Goal: Check status: Check status

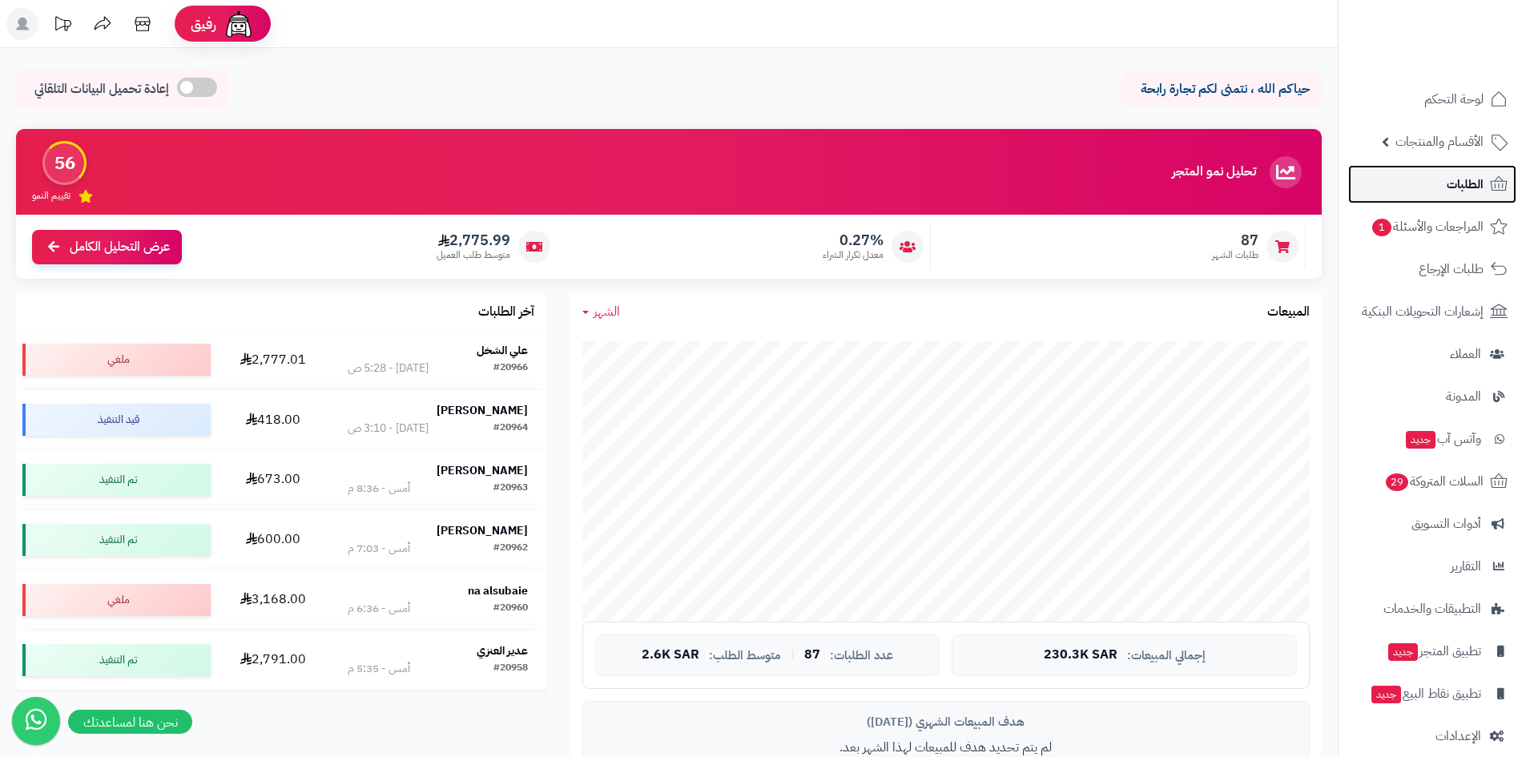
click at [1443, 193] on link "الطلبات" at bounding box center [1432, 184] width 168 height 38
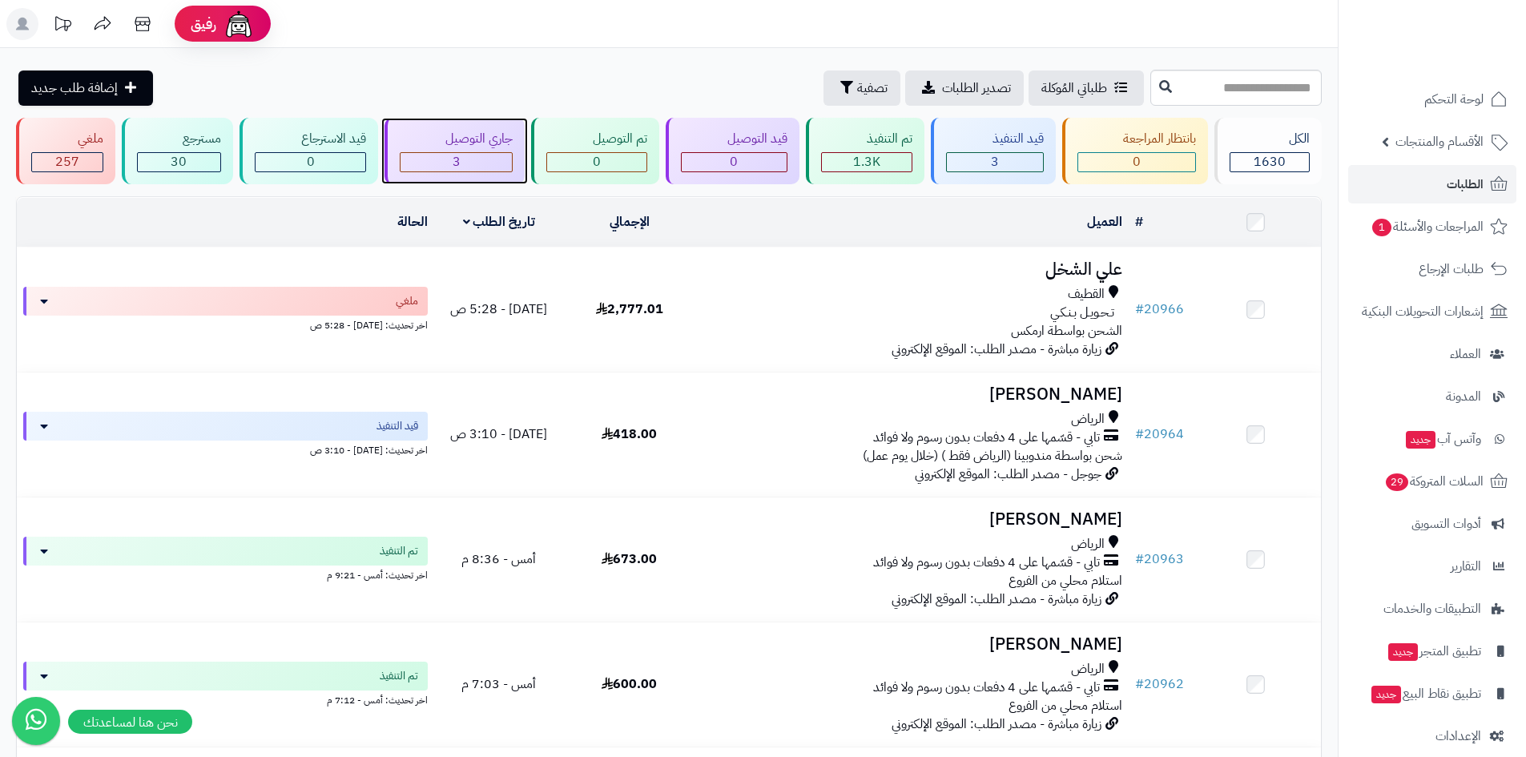
click at [462, 164] on div "3" at bounding box center [456, 162] width 112 height 18
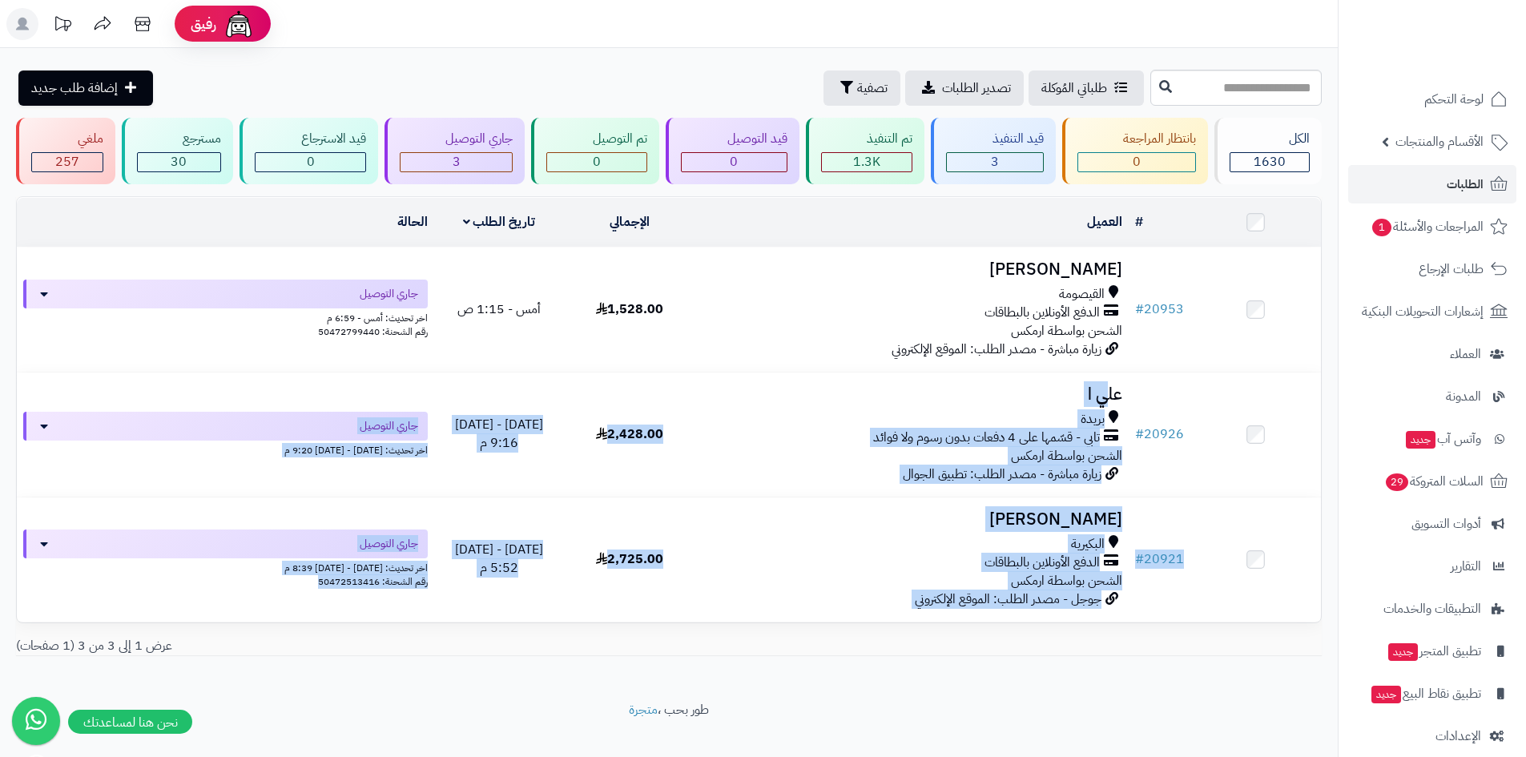
drag, startPoint x: 1104, startPoint y: 392, endPoint x: 1083, endPoint y: 645, distance: 253.9
click at [1083, 641] on div "# المحدد: 0 العميل الاجراءات تحديث حالة الطلبات تحضير الطلبات إصدار بوليصة الشح…" at bounding box center [668, 425] width 1305 height 459
click at [1079, 660] on div "# المحدد: 0 العميل الاجراءات تحديث حالة الطلبات تحضير الطلبات إصدار بوليصة الشح…" at bounding box center [668, 432] width 1329 height 473
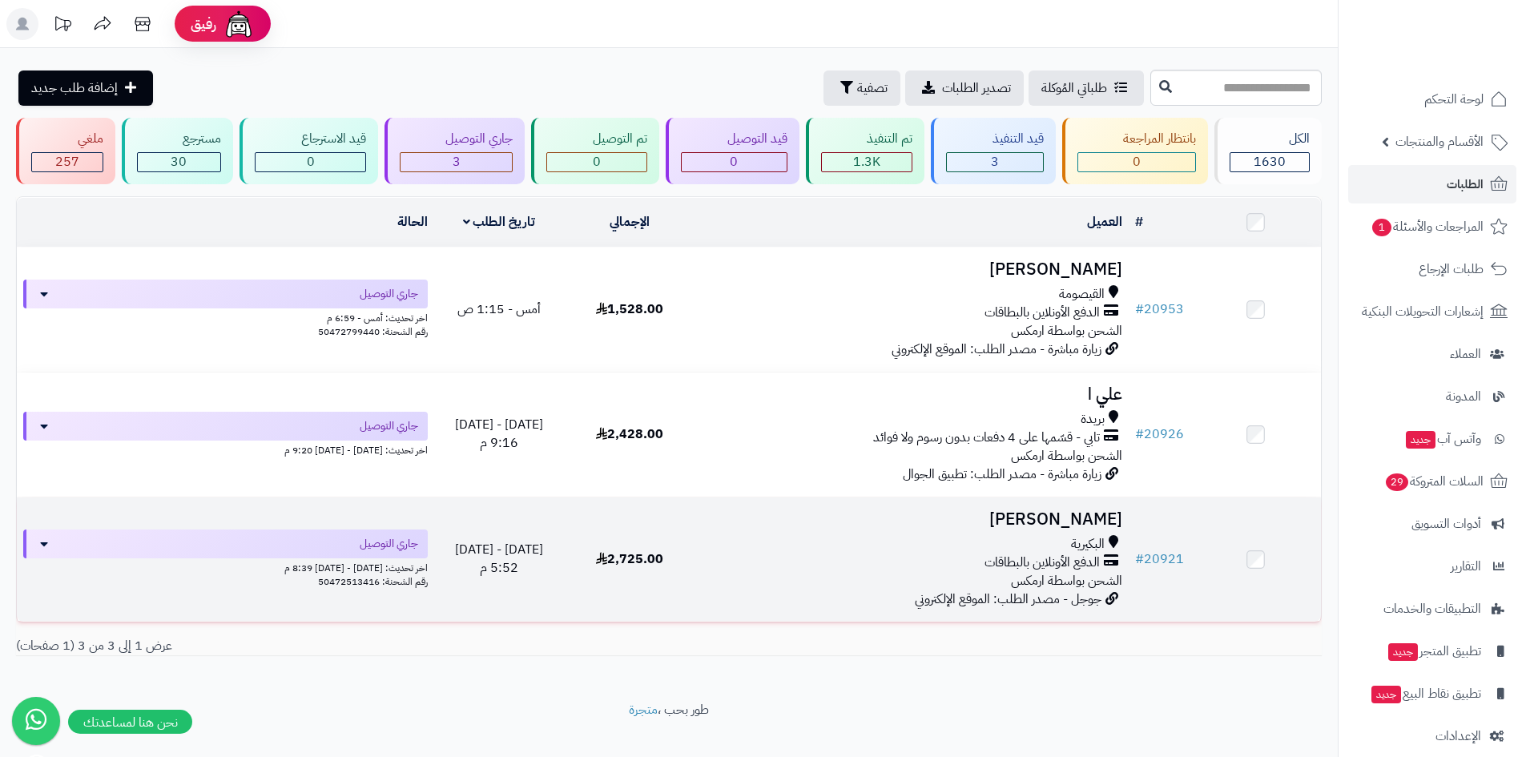
click at [1072, 517] on h3 "[PERSON_NAME]" at bounding box center [911, 519] width 421 height 18
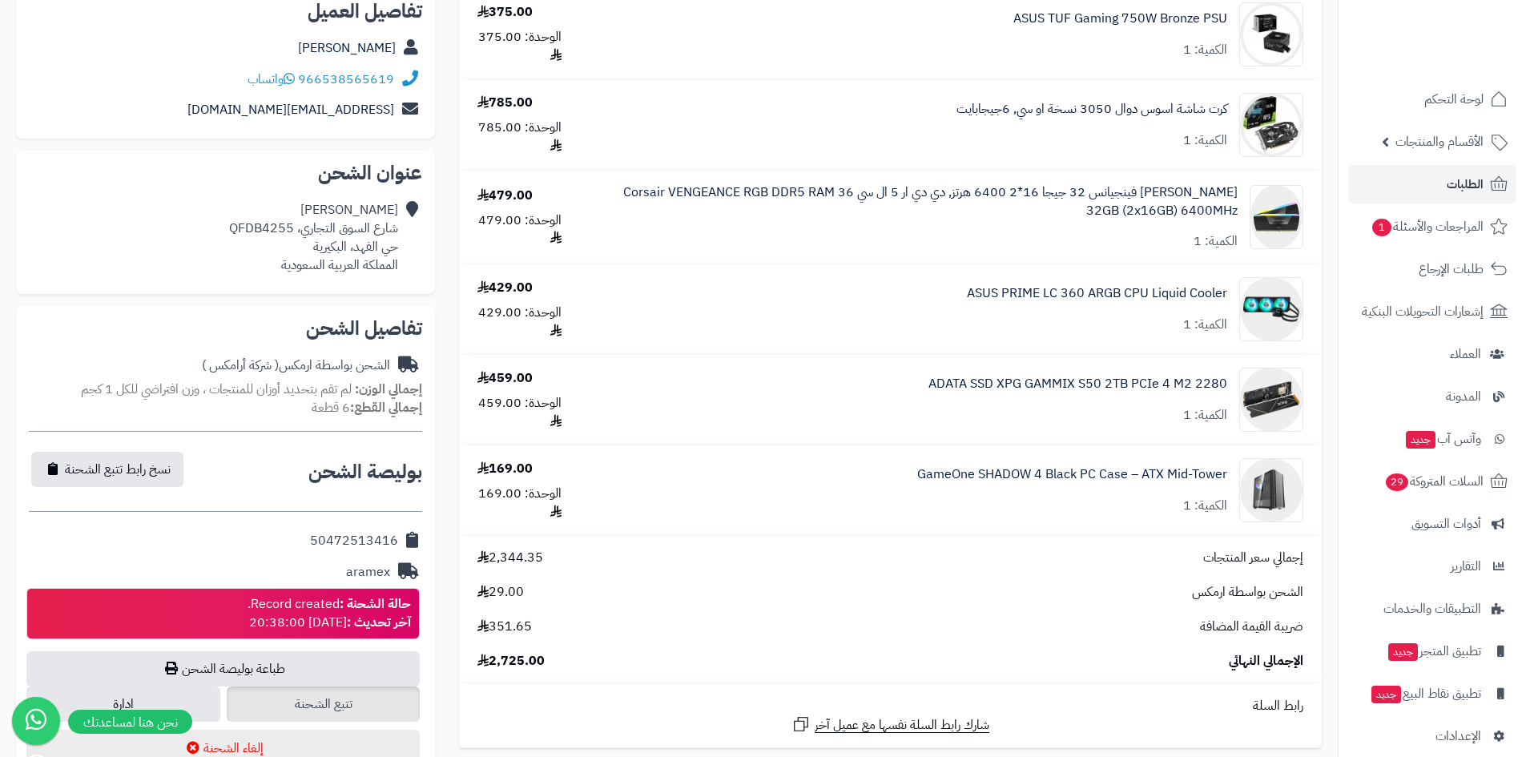
scroll to position [400, 0]
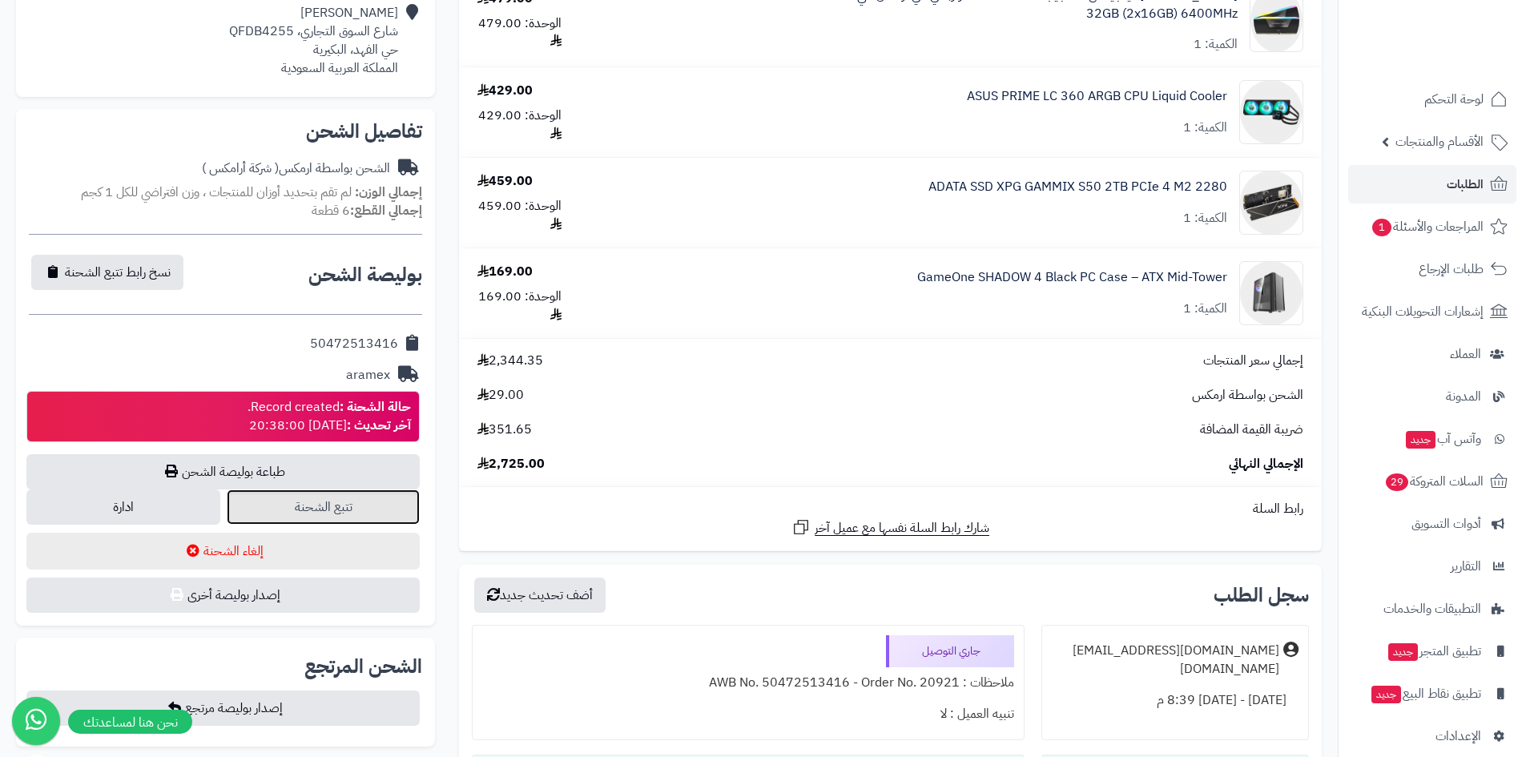
click at [382, 506] on link "تتبع الشحنة" at bounding box center [324, 506] width 194 height 35
